Goal: Transaction & Acquisition: Book appointment/travel/reservation

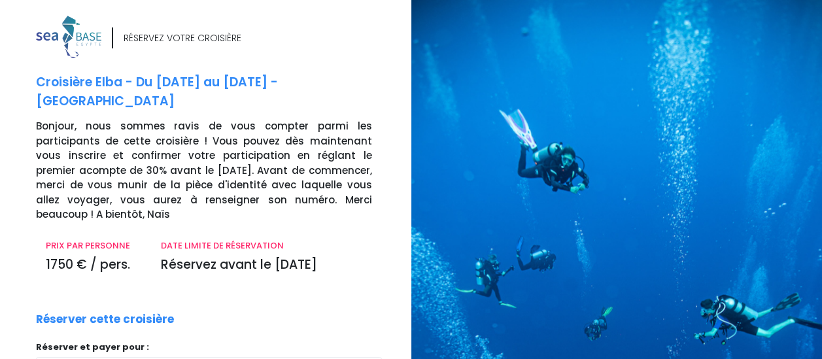
scroll to position [181, 0]
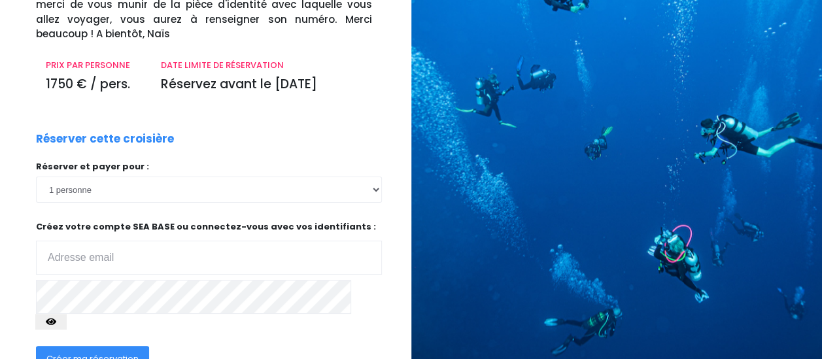
type input "[EMAIL_ADDRESS][DOMAIN_NAME]"
click at [120, 353] on span "Créer ma réservation" at bounding box center [92, 359] width 92 height 12
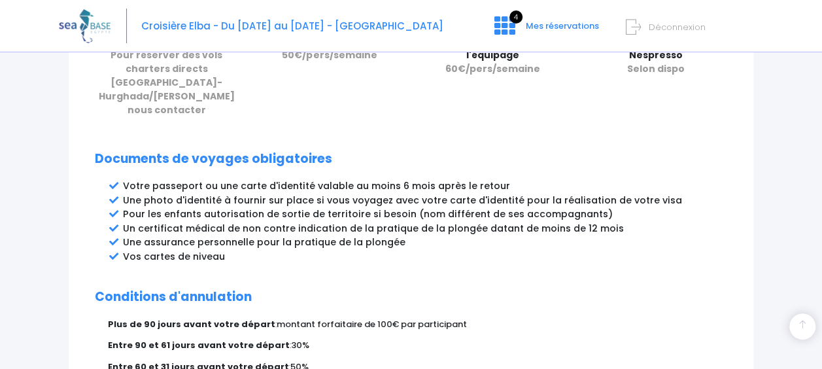
scroll to position [854, 0]
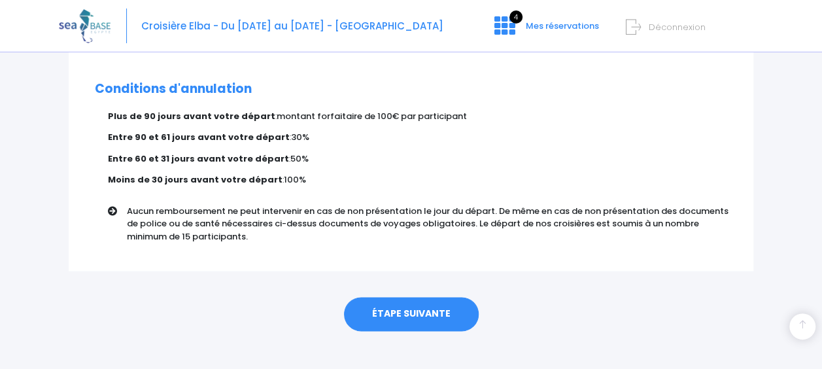
click at [428, 302] on link "ÉTAPE SUIVANTE" at bounding box center [411, 314] width 135 height 34
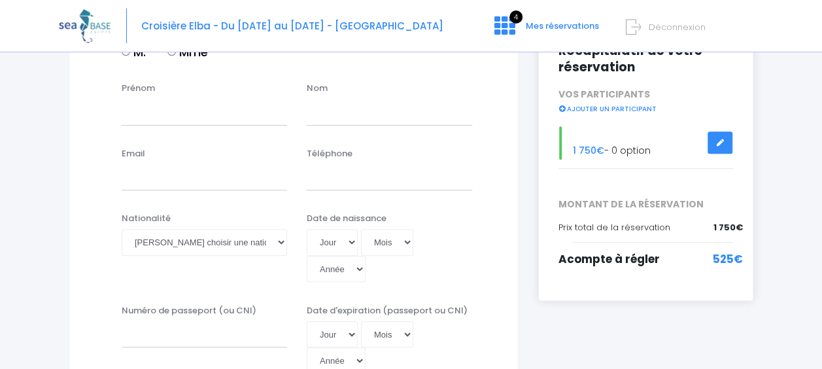
scroll to position [136, 0]
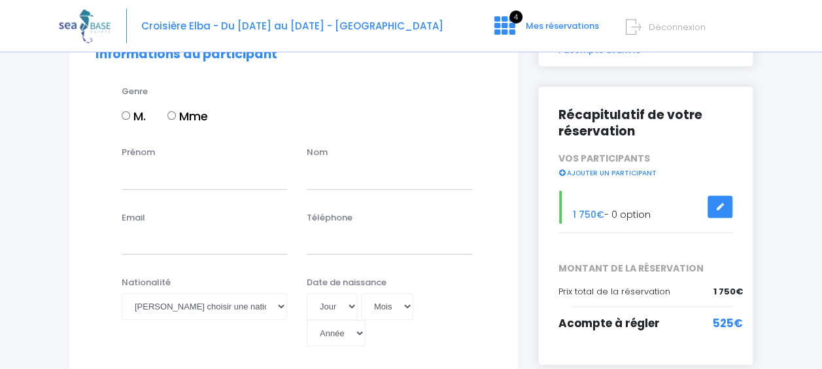
click at [170, 114] on input "Mme" at bounding box center [171, 115] width 9 height 9
radio input "true"
click at [169, 177] on input "Prénom" at bounding box center [204, 176] width 165 height 26
type input "Beata-Anna"
type input "Dabrowska"
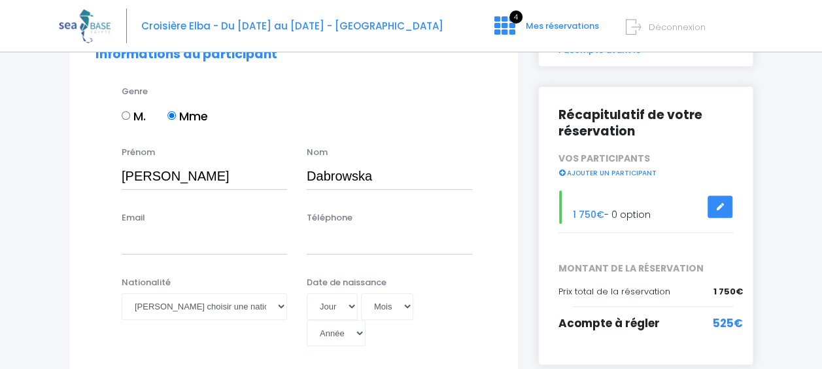
type input "beataannadab@gmail.com"
type input "0603358038"
type input "EW51519348"
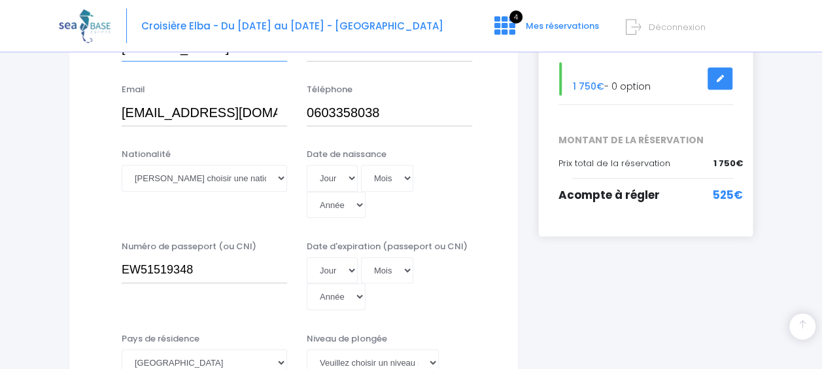
scroll to position [315, 0]
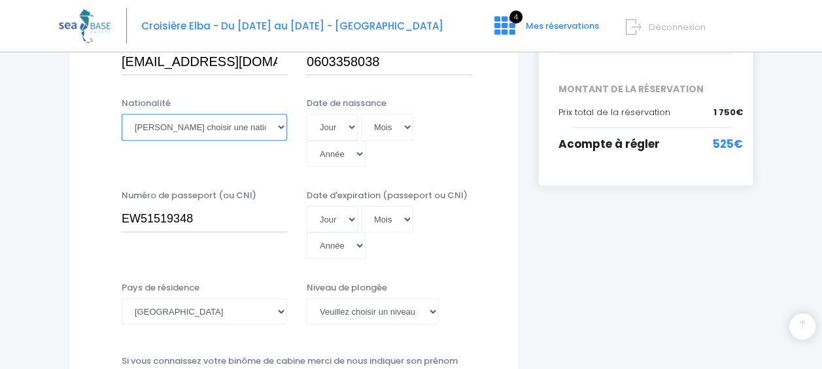
click at [153, 123] on select "Veuillez choisir une nationalité Afghane Albanaise Algerienne Allemande America…" at bounding box center [204, 127] width 165 height 26
